Goal: Book appointment/travel/reservation

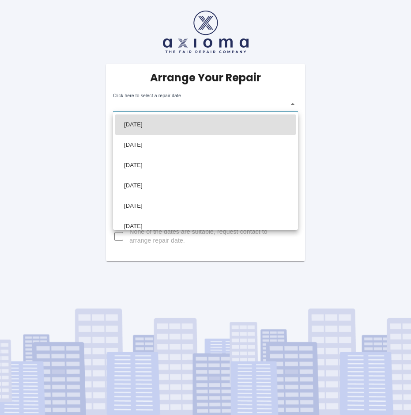
click at [175, 107] on body "Arrange Your Repair Click here to select a repair date ​ Phone Number   * 07966…" at bounding box center [205, 207] width 411 height 415
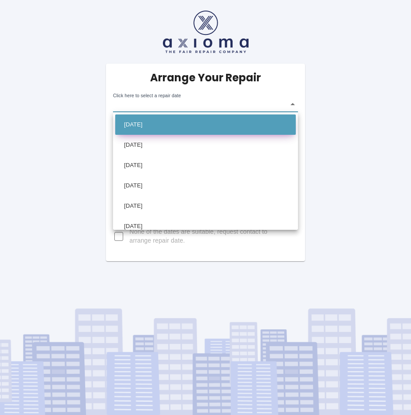
click at [165, 121] on li "[DATE]" at bounding box center [205, 124] width 181 height 20
type input "[DATE]T00:00:00.000Z"
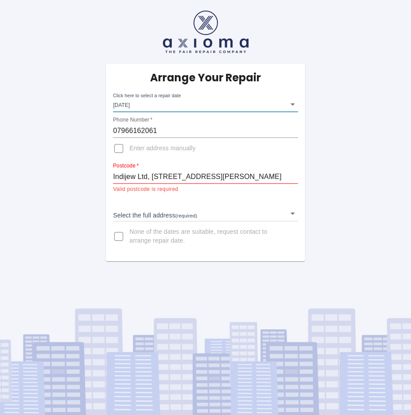
click at [156, 175] on input "Indijew Ltd, [STREET_ADDRESS][PERSON_NAME]" at bounding box center [205, 177] width 185 height 14
drag, startPoint x: 286, startPoint y: 176, endPoint x: 63, endPoint y: 171, distance: 223.2
click at [113, 171] on input "Indijew Ltd, [STREET_ADDRESS][PERSON_NAME]" at bounding box center [205, 177] width 185 height 14
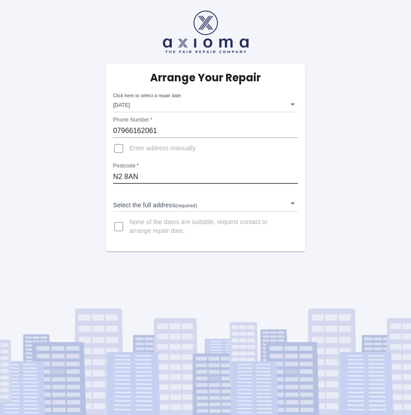
type input "N2 8AN"
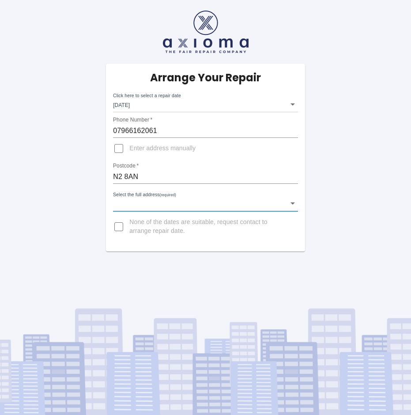
click at [178, 203] on body "Arrange Your Repair Click here to select a repair date [DATE] [DATE]T00:00:00.0…" at bounding box center [205, 207] width 411 height 415
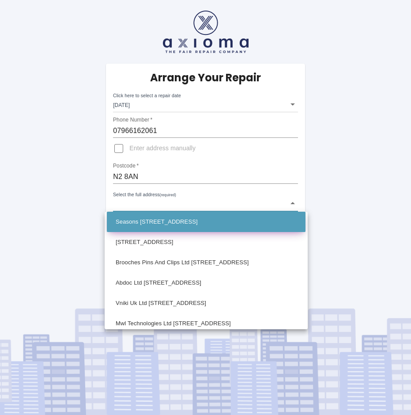
scroll to position [1215, 0]
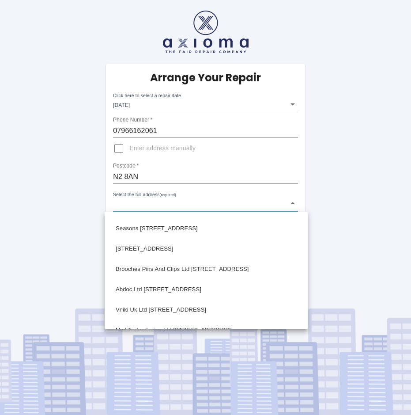
click at [118, 151] on div at bounding box center [205, 207] width 411 height 415
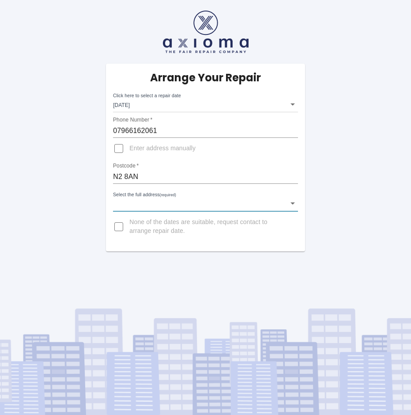
click at [122, 149] on input "Enter address manually" at bounding box center [118, 148] width 21 height 21
checkbox input "true"
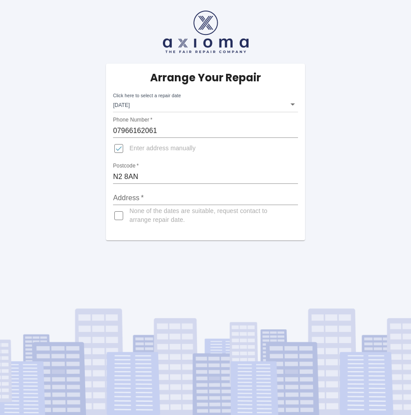
click at [149, 196] on input "Address   *" at bounding box center [205, 198] width 185 height 14
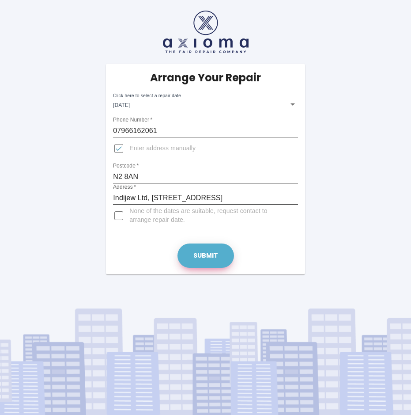
type input "Indijew Ltd, [STREET_ADDRESS]"
click at [210, 254] on button "Submit" at bounding box center [206, 256] width 57 height 24
